Goal: Check status

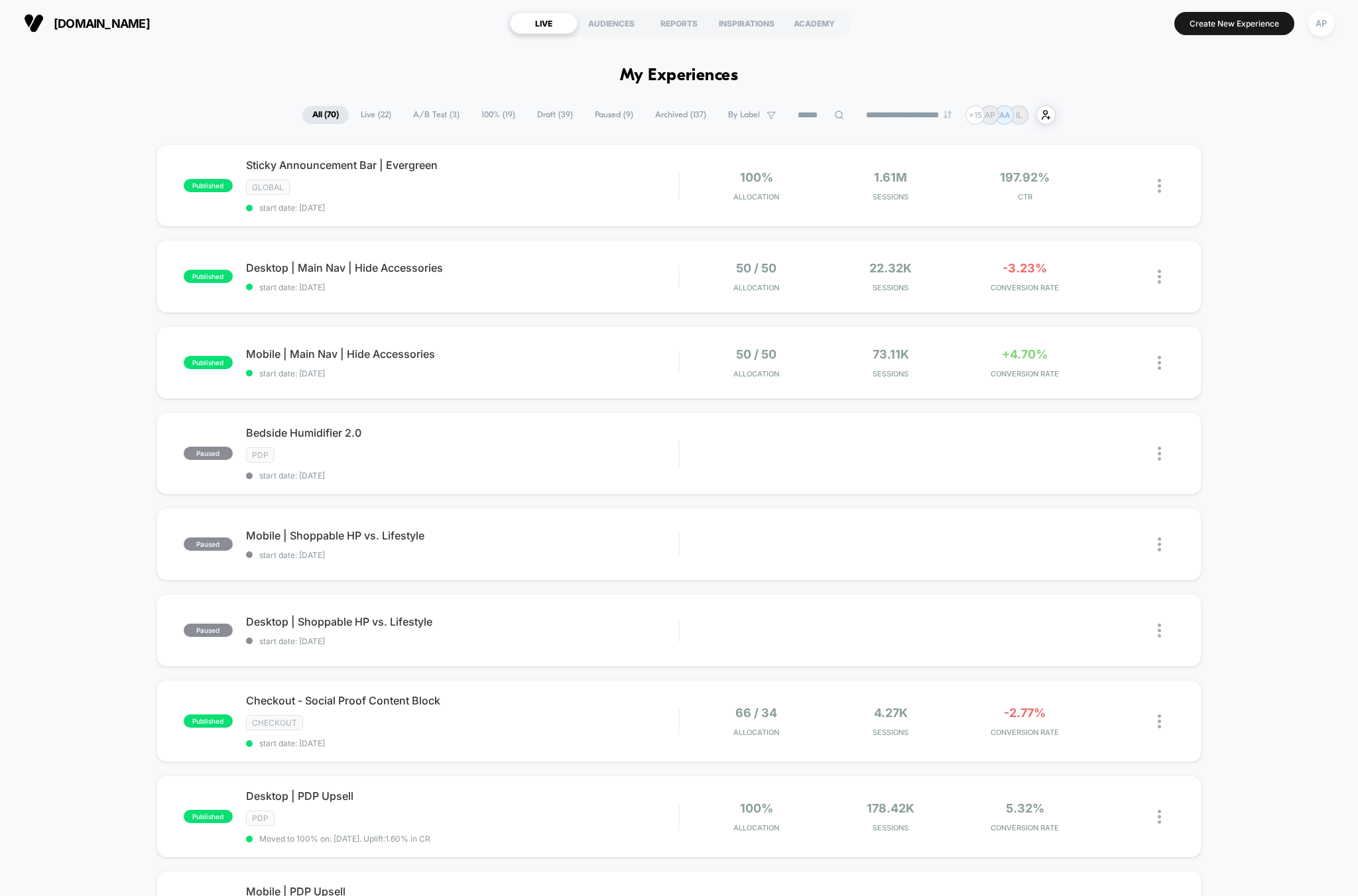
click at [419, 110] on span "A/B Test ( 3 )" at bounding box center [436, 115] width 66 height 18
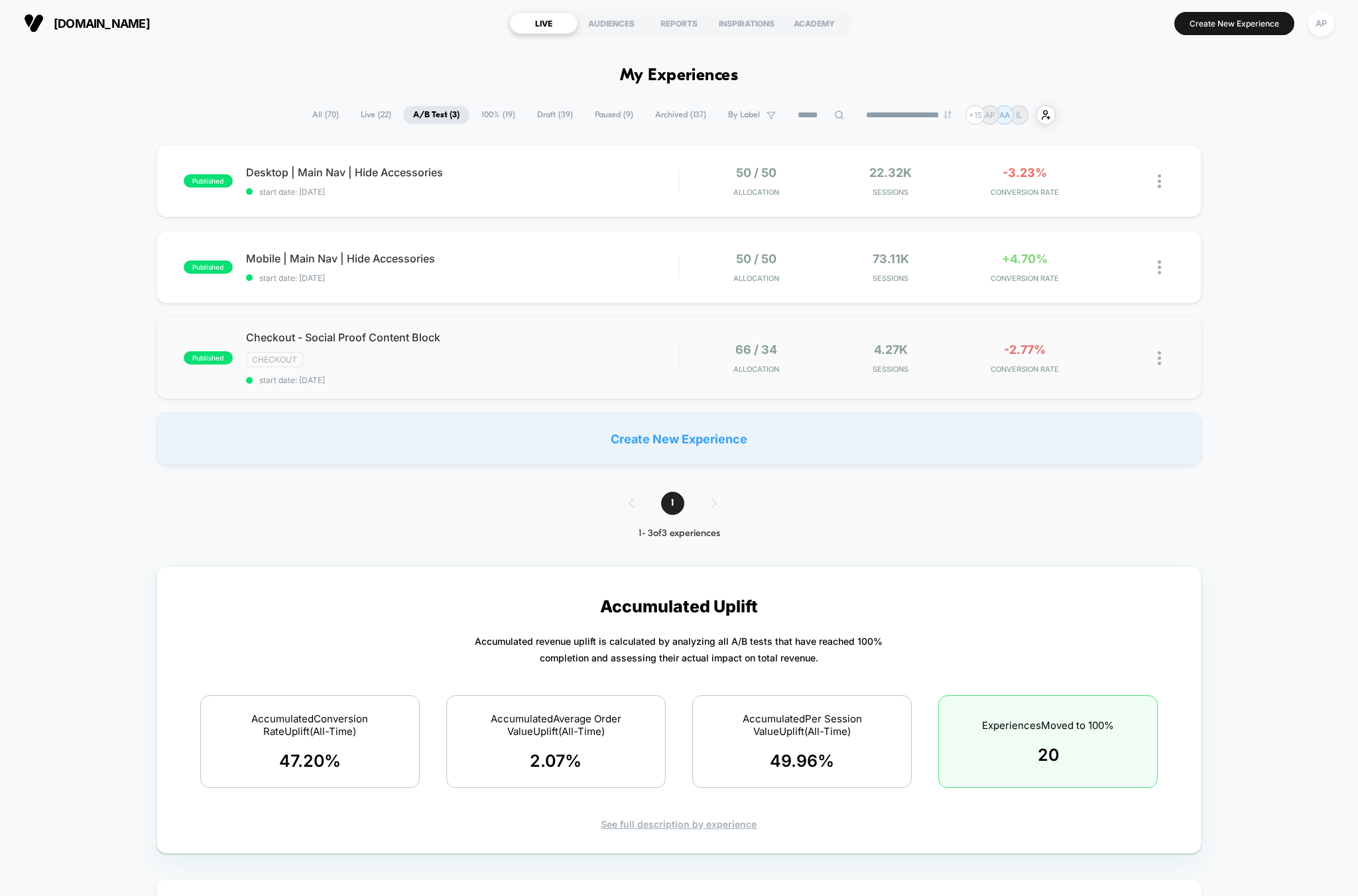
click at [640, 385] on div "published Checkout - Social Proof Content Block CHECKOUT start date: [DATE] 66 …" at bounding box center [679, 358] width 1045 height 82
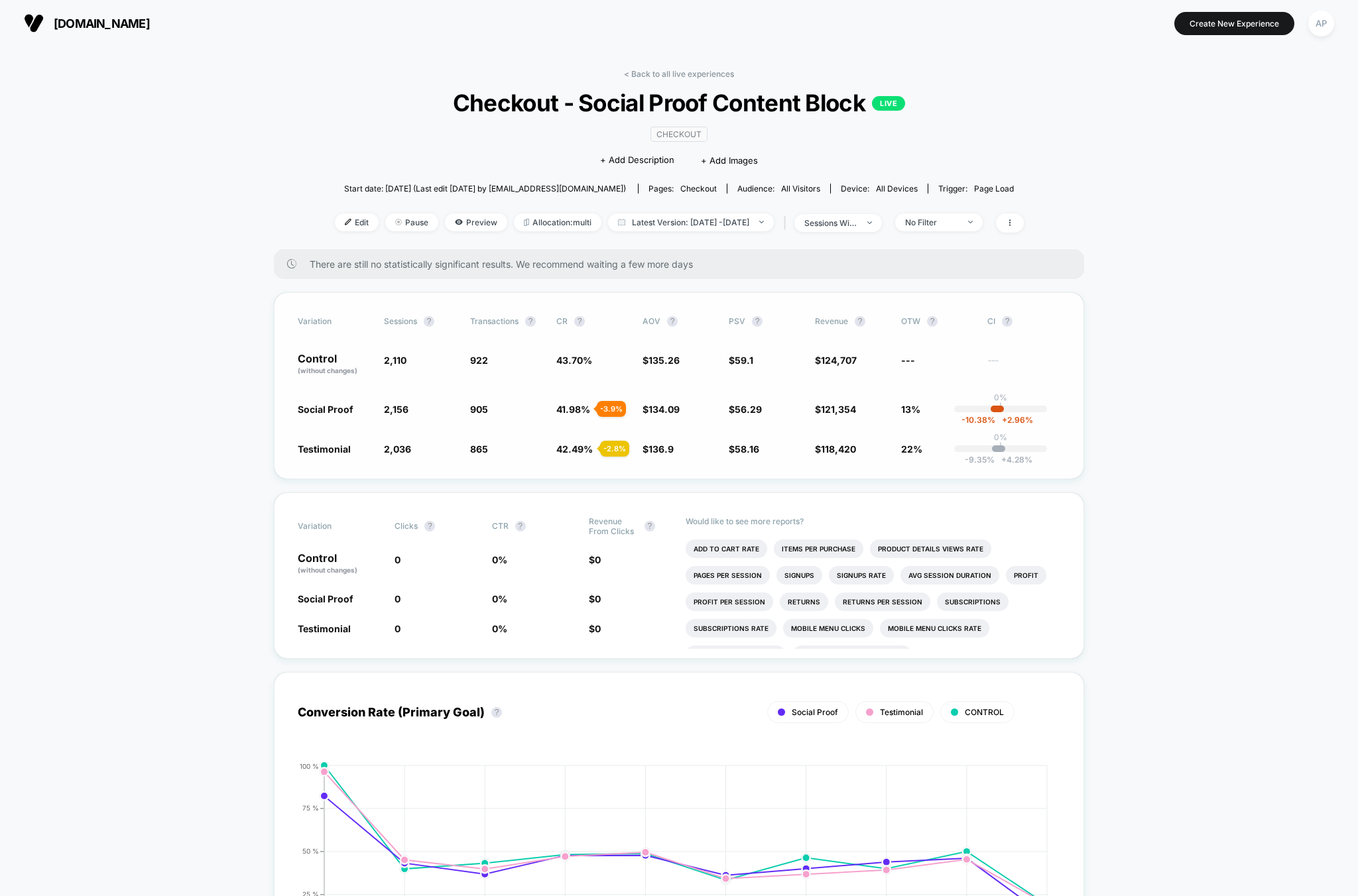
click at [580, 443] on span "42.49 %" at bounding box center [575, 448] width 37 height 11
drag, startPoint x: 592, startPoint y: 409, endPoint x: 586, endPoint y: 432, distance: 23.8
click at [592, 414] on div "Variation Sessions ? Transactions ? CR ? AOV ? PSV ? Revenue ? OTW ? CI ? Contr…" at bounding box center [679, 385] width 810 height 187
click at [593, 451] on span "42.49 % - 2.8 %" at bounding box center [575, 448] width 37 height 11
click at [622, 450] on div "- 2.8 %" at bounding box center [615, 448] width 29 height 16
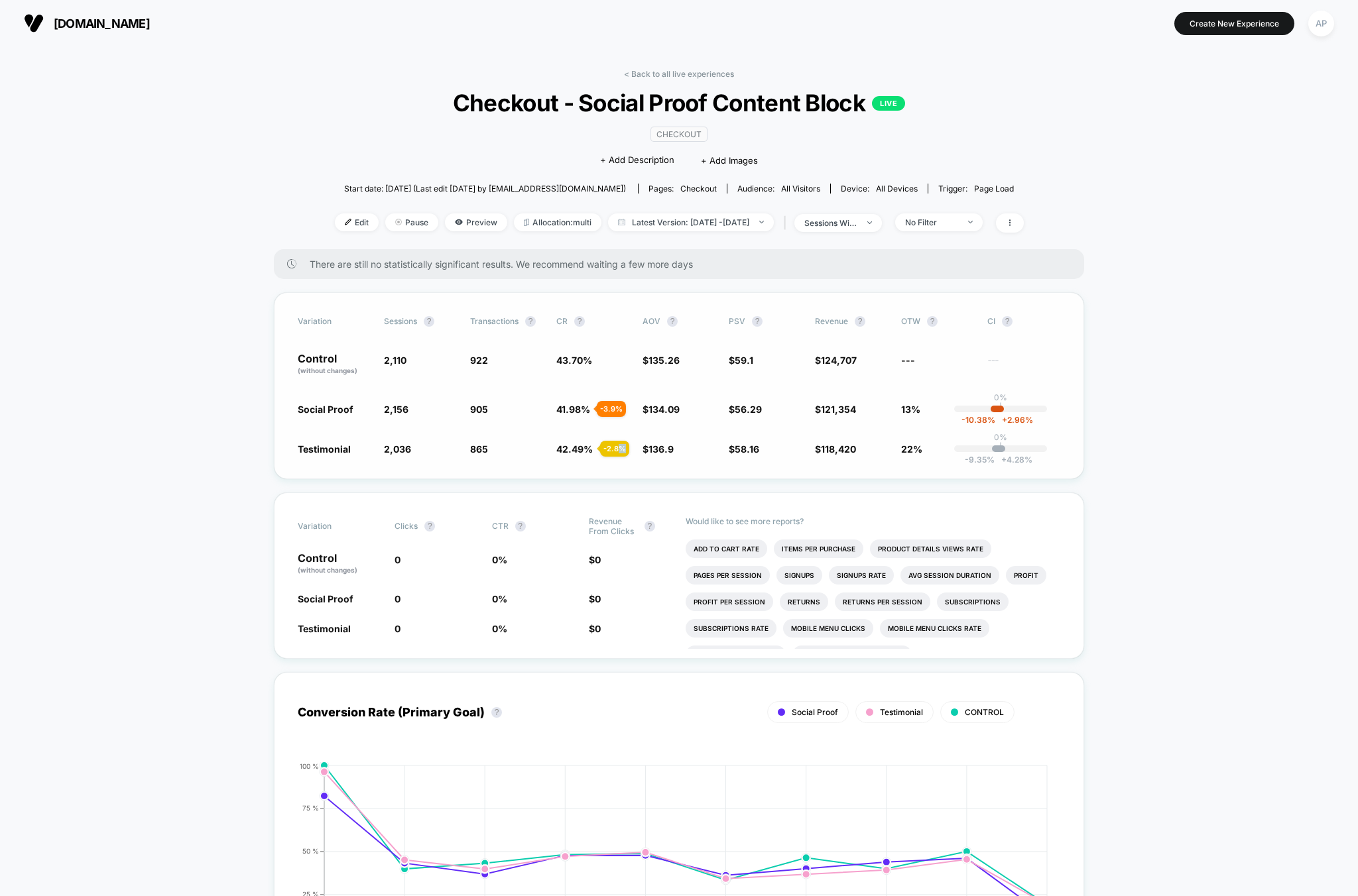
click at [676, 446] on span "$ 136.9 + 1.2 %" at bounding box center [678, 448] width 73 height 13
